Goal: Information Seeking & Learning: Learn about a topic

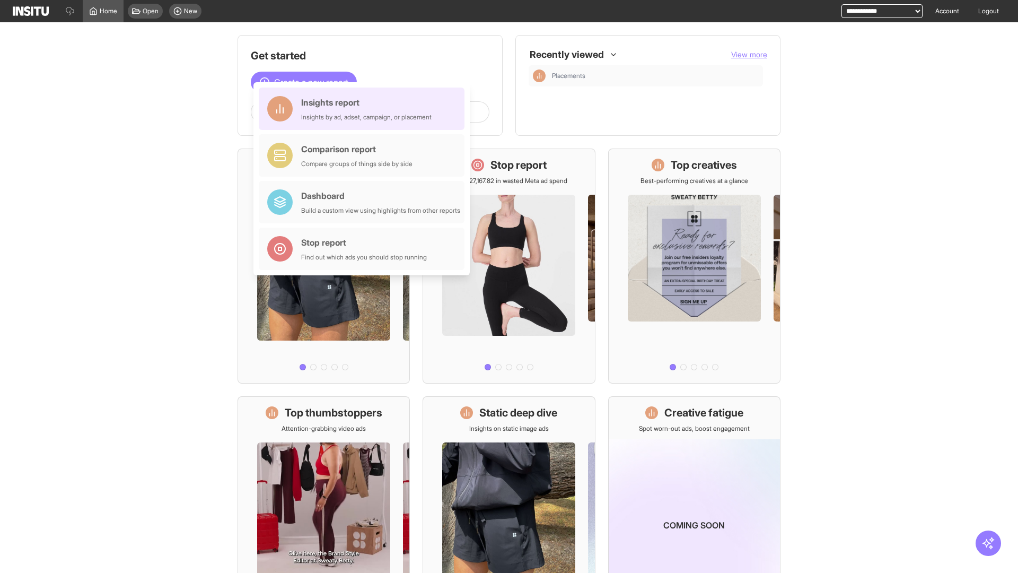
click at [364, 109] on div "Insights report Insights by ad, adset, campaign, or placement" at bounding box center [366, 108] width 130 height 25
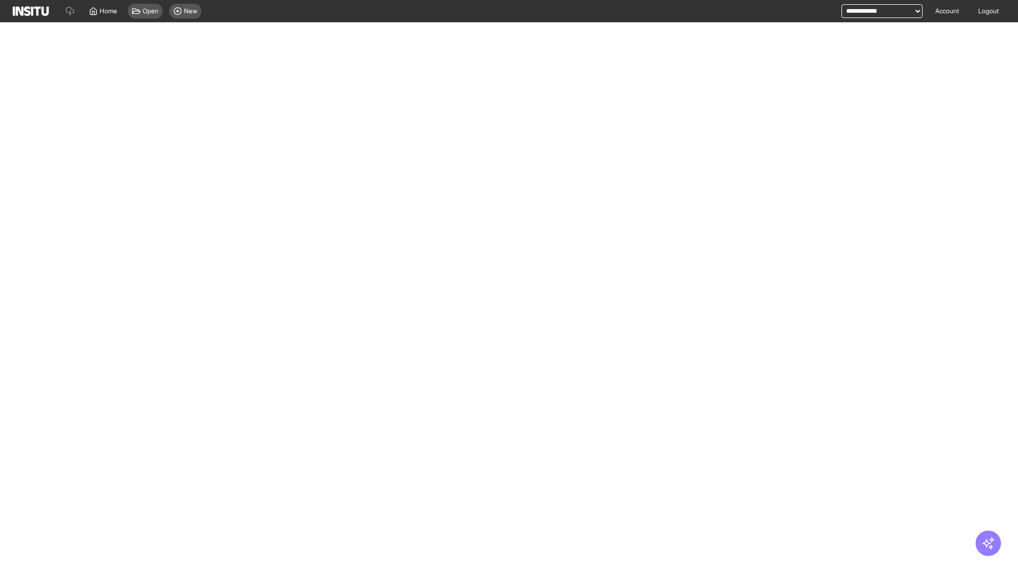
select select "**"
